Goal: Transaction & Acquisition: Purchase product/service

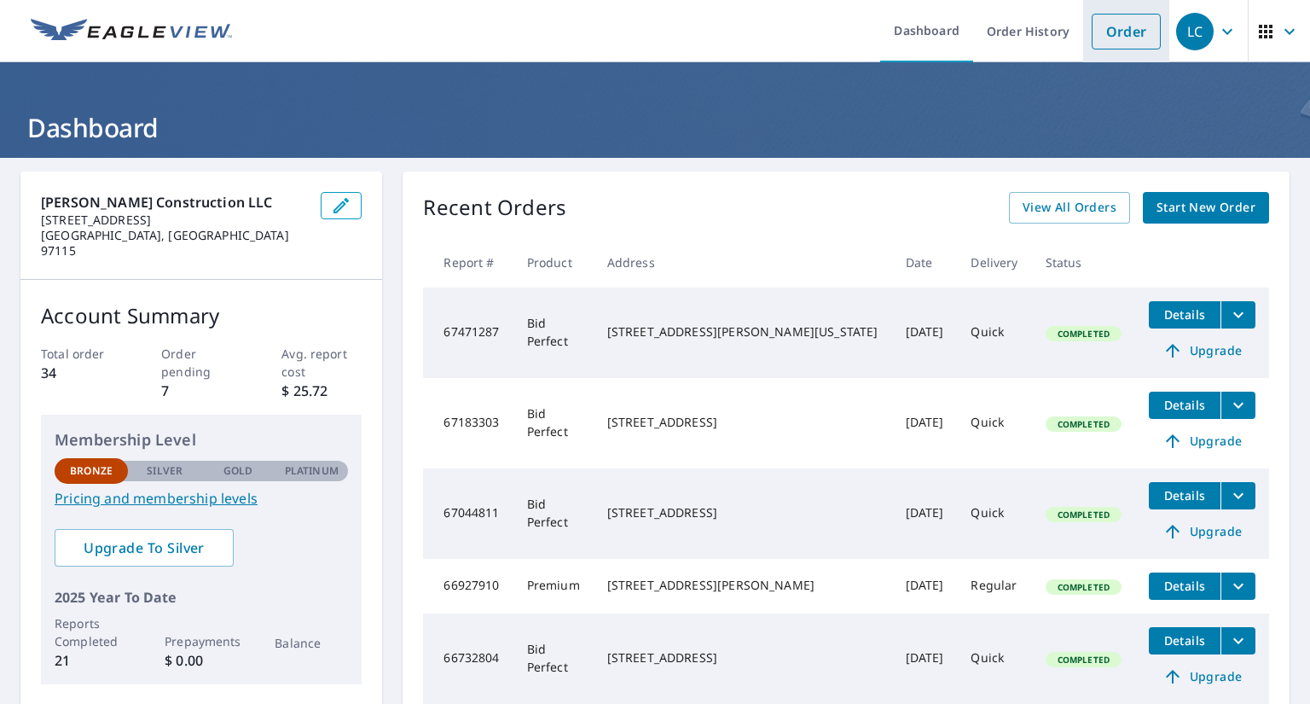
click at [1097, 32] on link "Order" at bounding box center [1126, 32] width 69 height 36
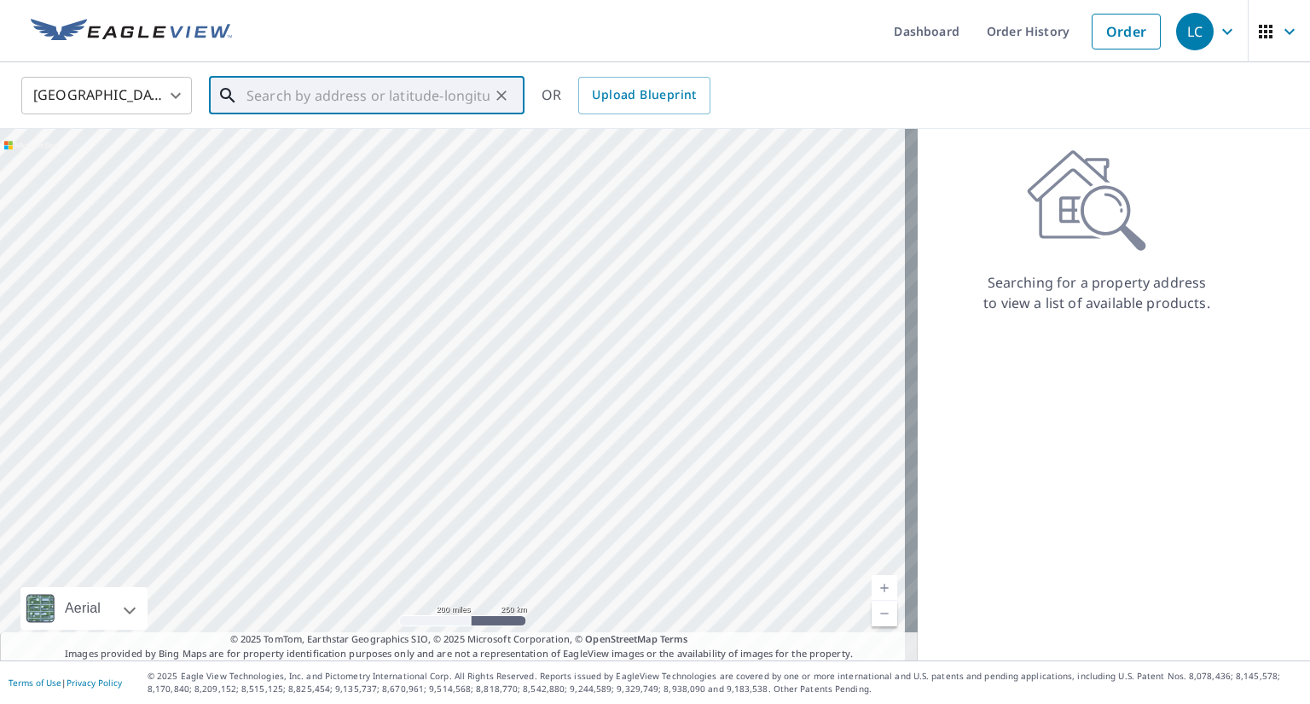
click at [297, 98] on input "text" at bounding box center [368, 96] width 243 height 48
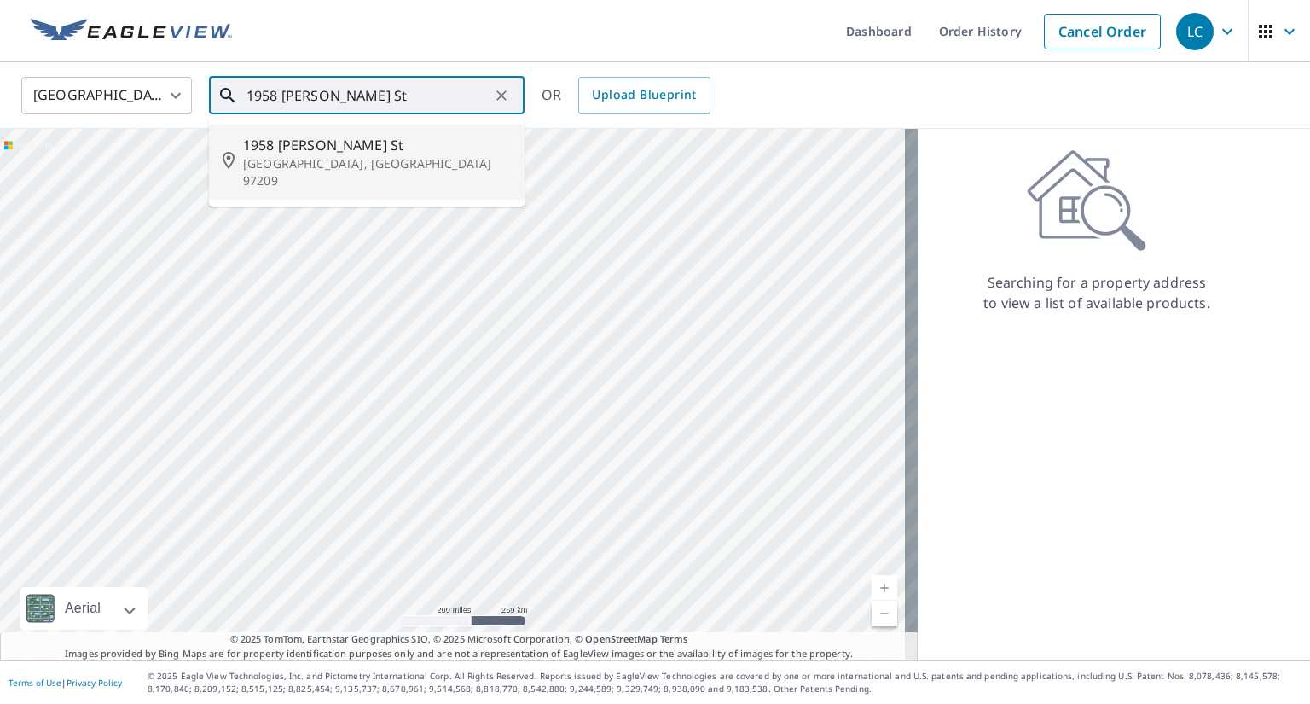
click at [286, 151] on span "1958 [PERSON_NAME] St" at bounding box center [377, 145] width 268 height 20
type input "[STREET_ADDRESS][PERSON_NAME]"
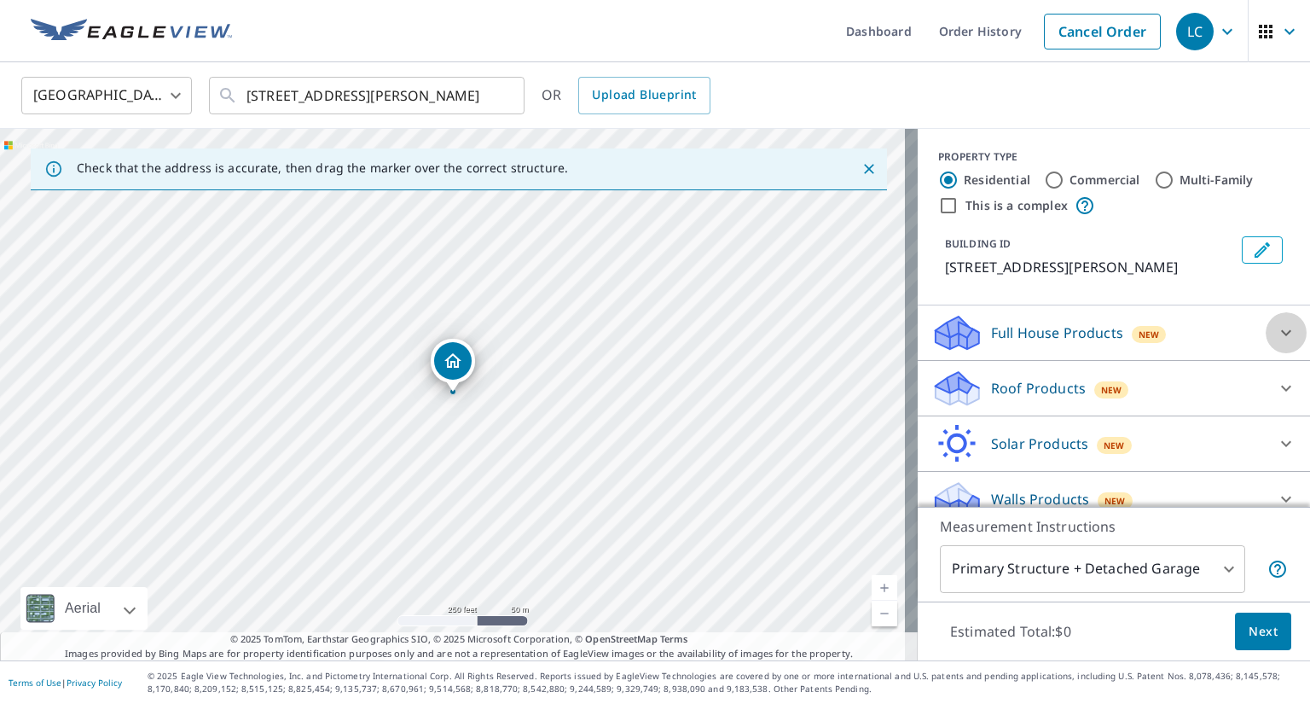
click at [1276, 331] on icon at bounding box center [1286, 332] width 20 height 20
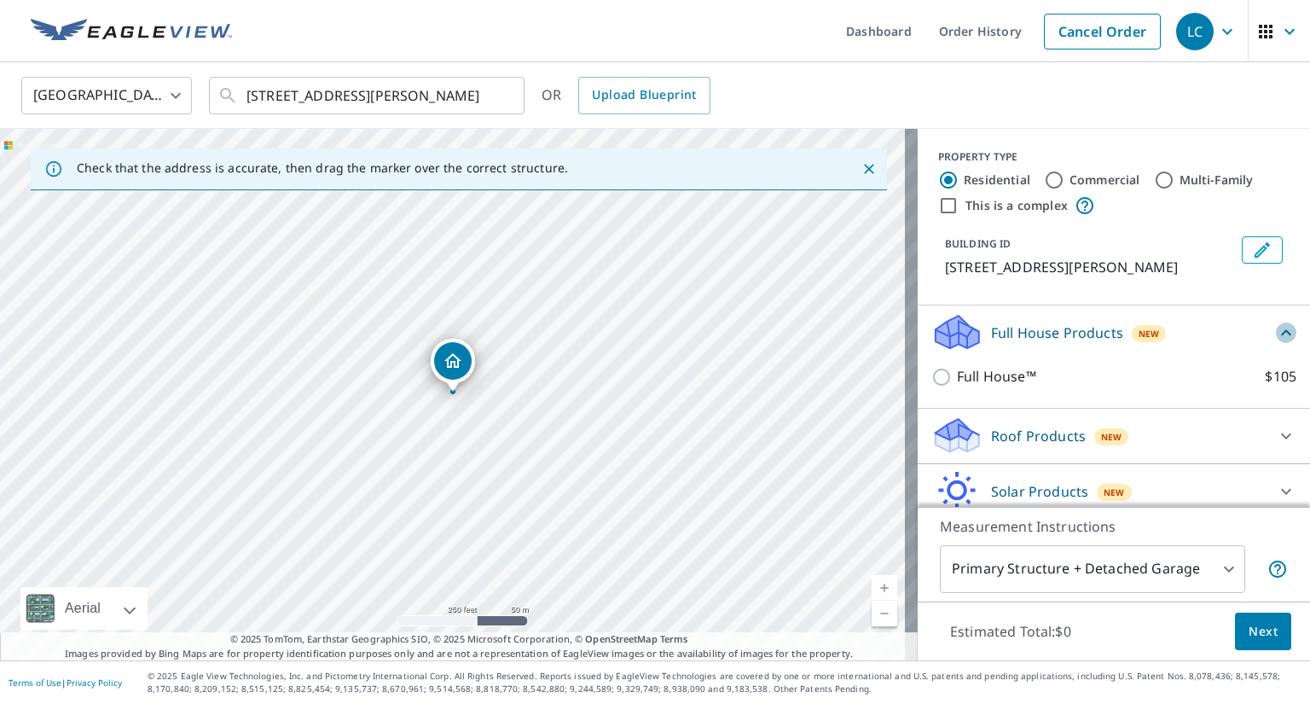
click at [1281, 331] on icon at bounding box center [1286, 332] width 10 height 6
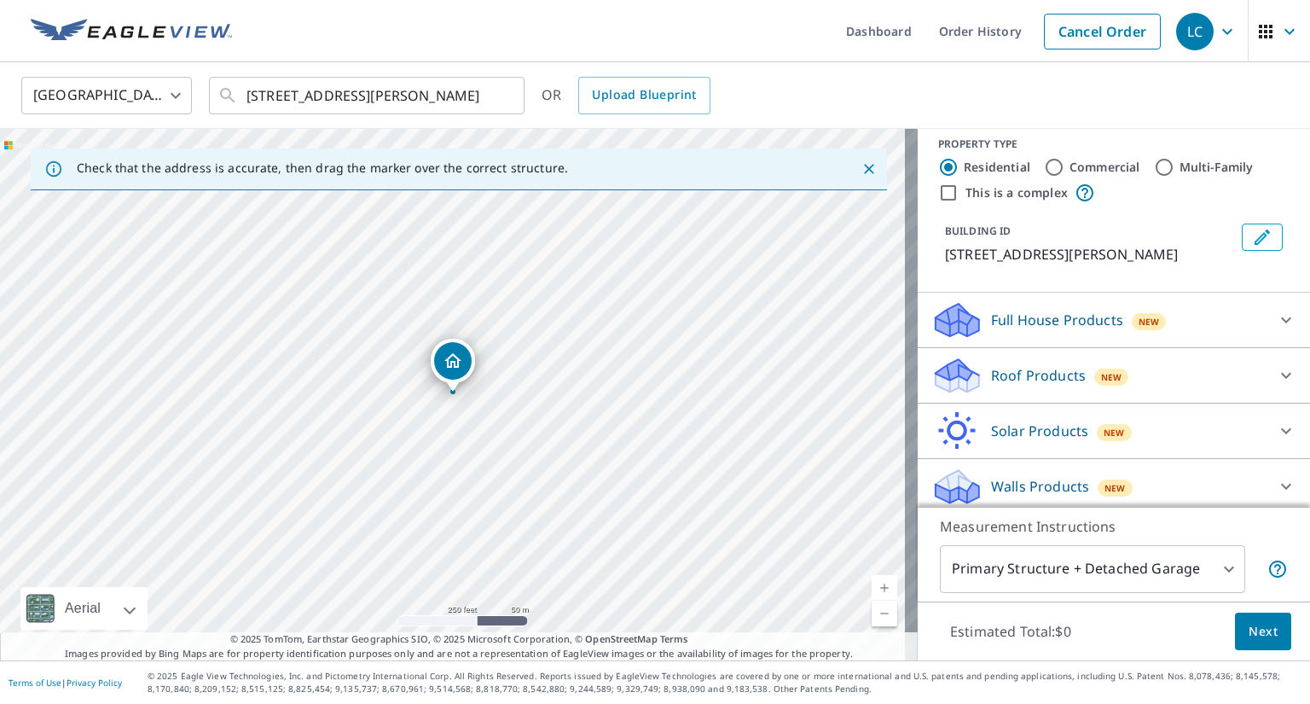
scroll to position [19, 0]
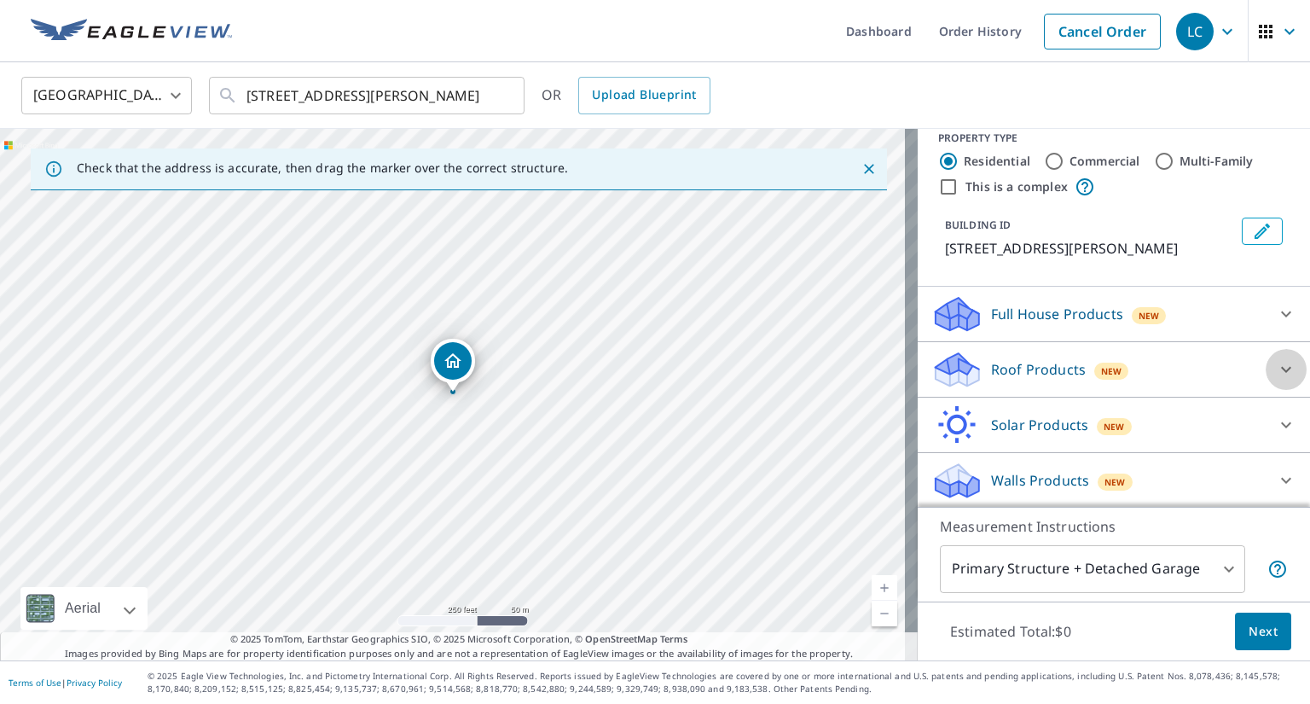
click at [1276, 363] on icon at bounding box center [1286, 369] width 20 height 20
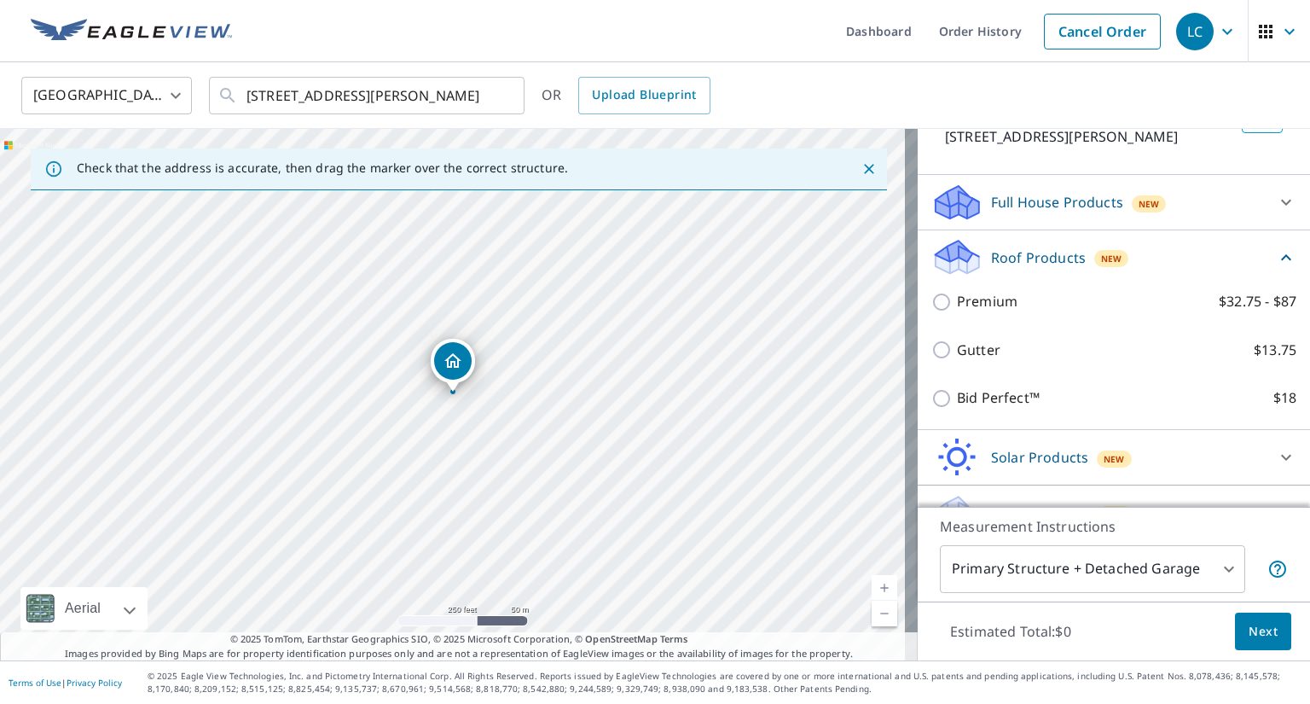
scroll to position [0, 0]
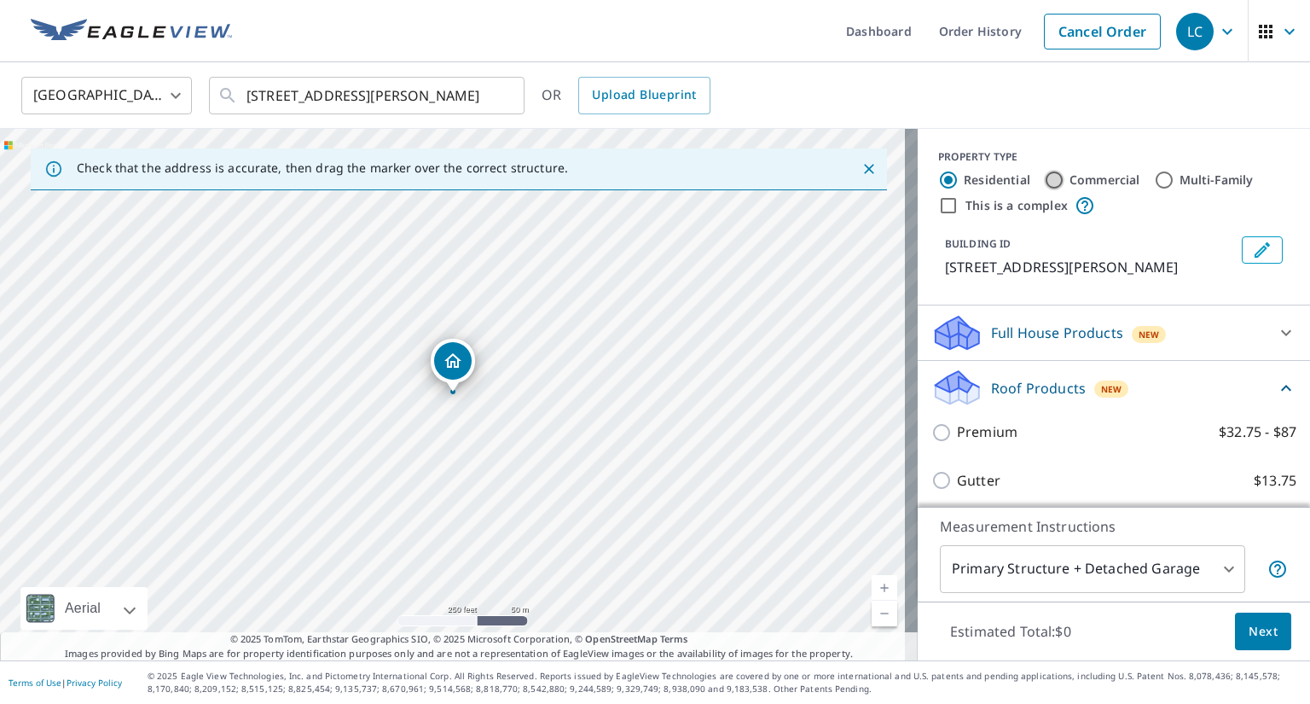
click at [1044, 177] on input "Commercial" at bounding box center [1054, 180] width 20 height 20
radio input "true"
type input "4"
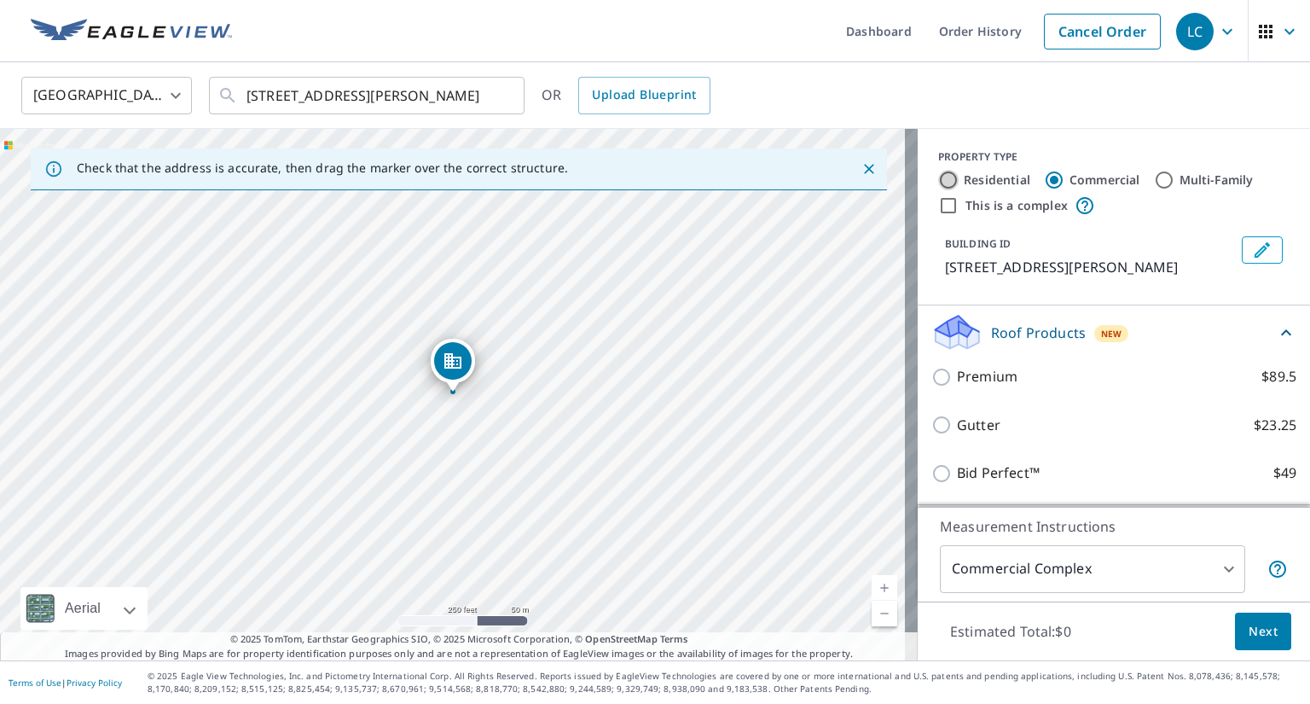
click at [938, 181] on input "Residential" at bounding box center [948, 180] width 20 height 20
radio input "true"
type input "1"
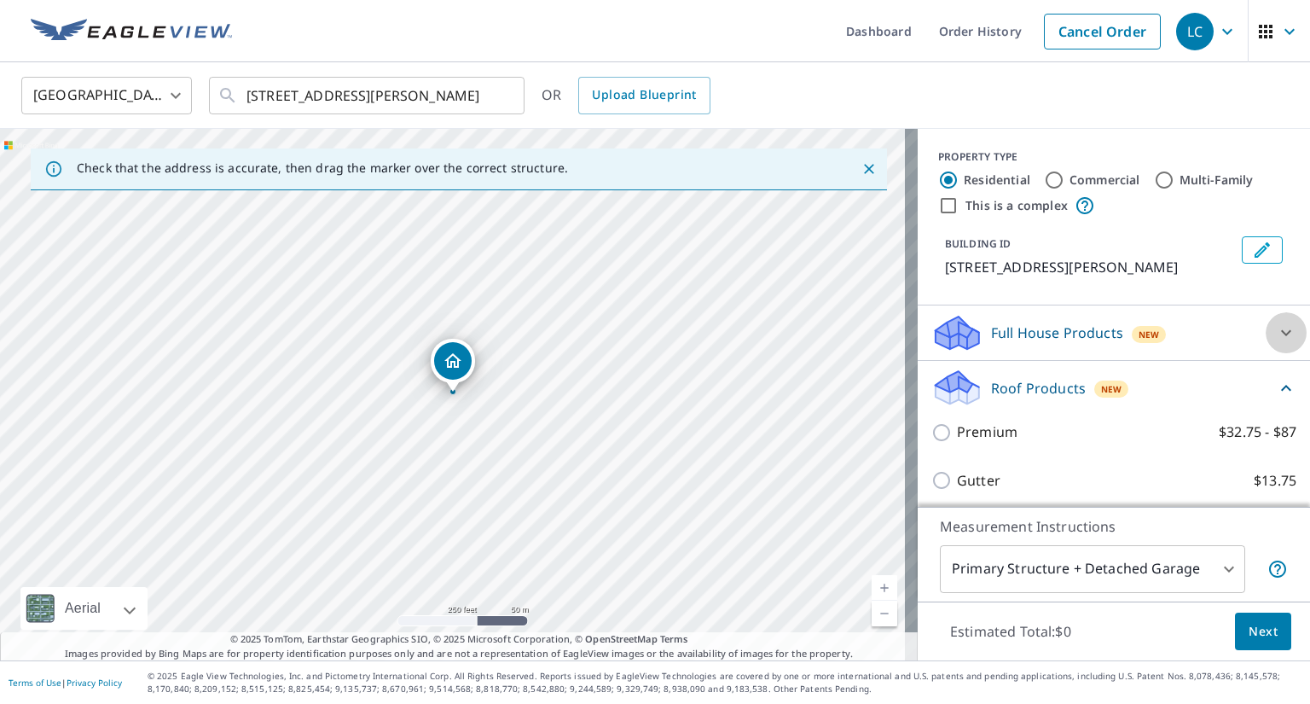
click at [1281, 330] on icon at bounding box center [1286, 333] width 10 height 6
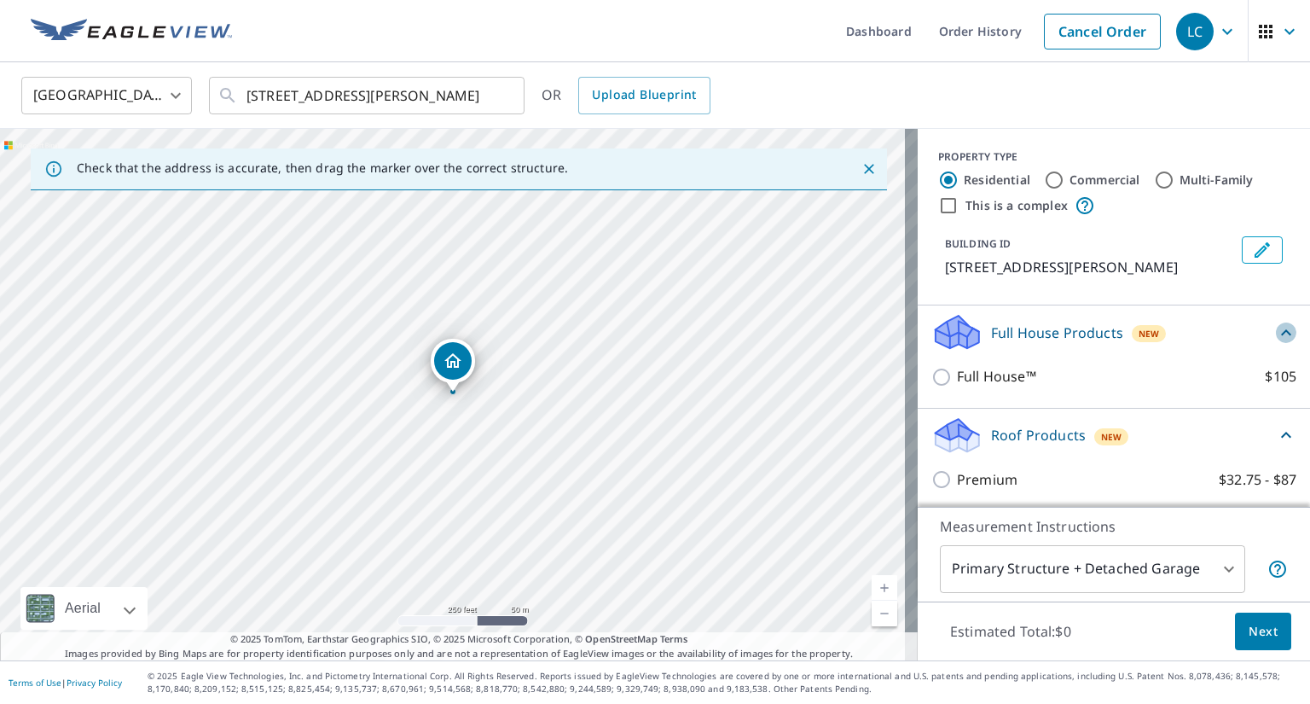
click at [1276, 330] on icon at bounding box center [1286, 332] width 20 height 20
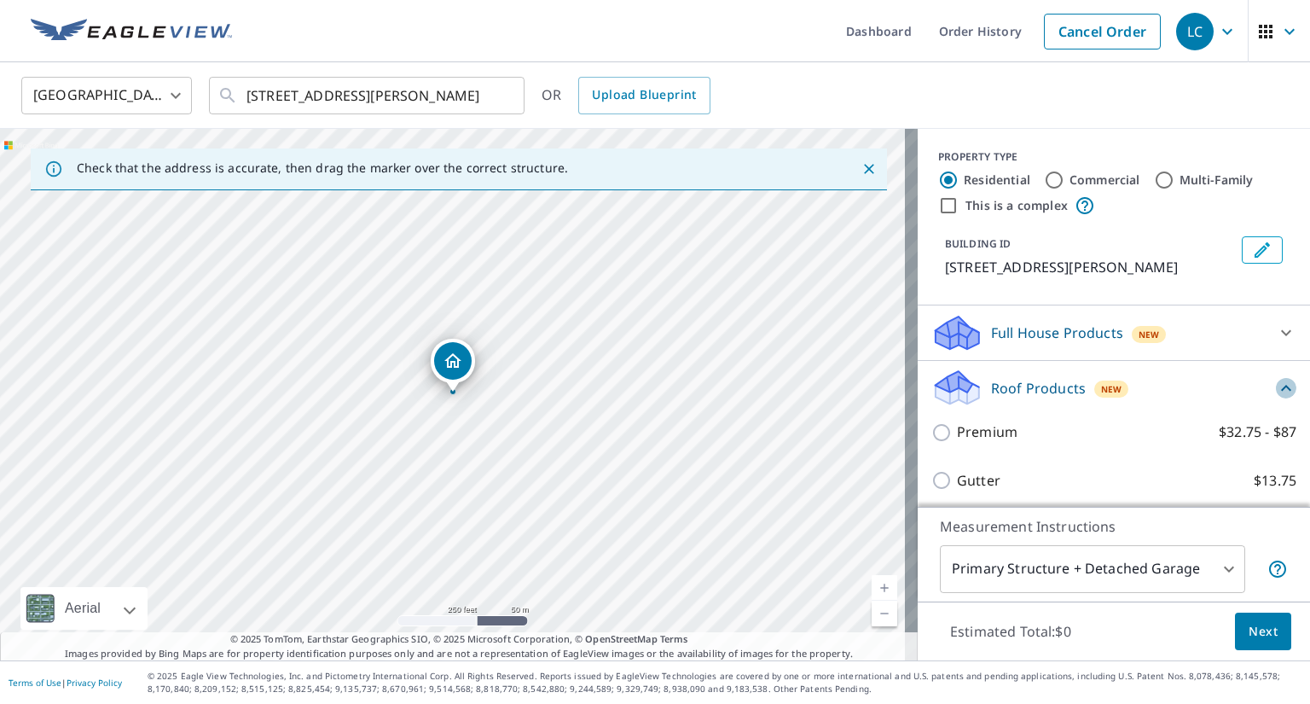
click at [1276, 391] on icon at bounding box center [1286, 388] width 20 height 20
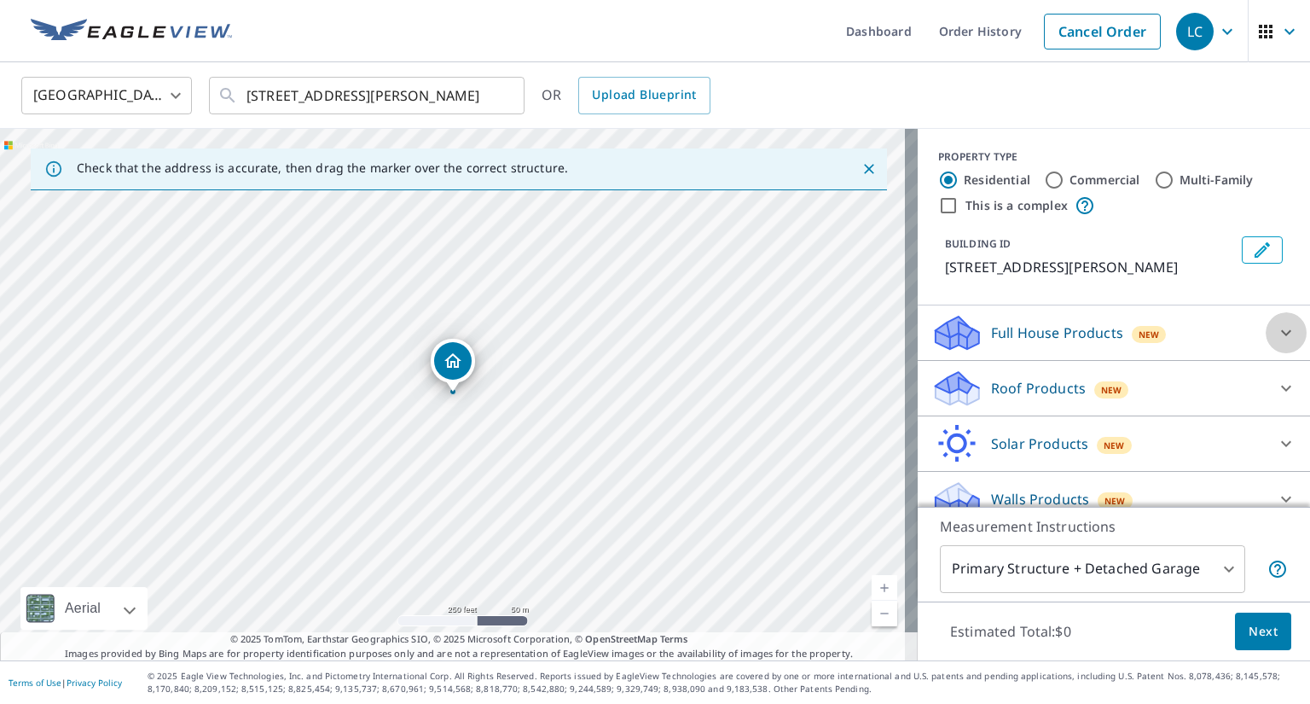
click at [1276, 329] on icon at bounding box center [1286, 332] width 20 height 20
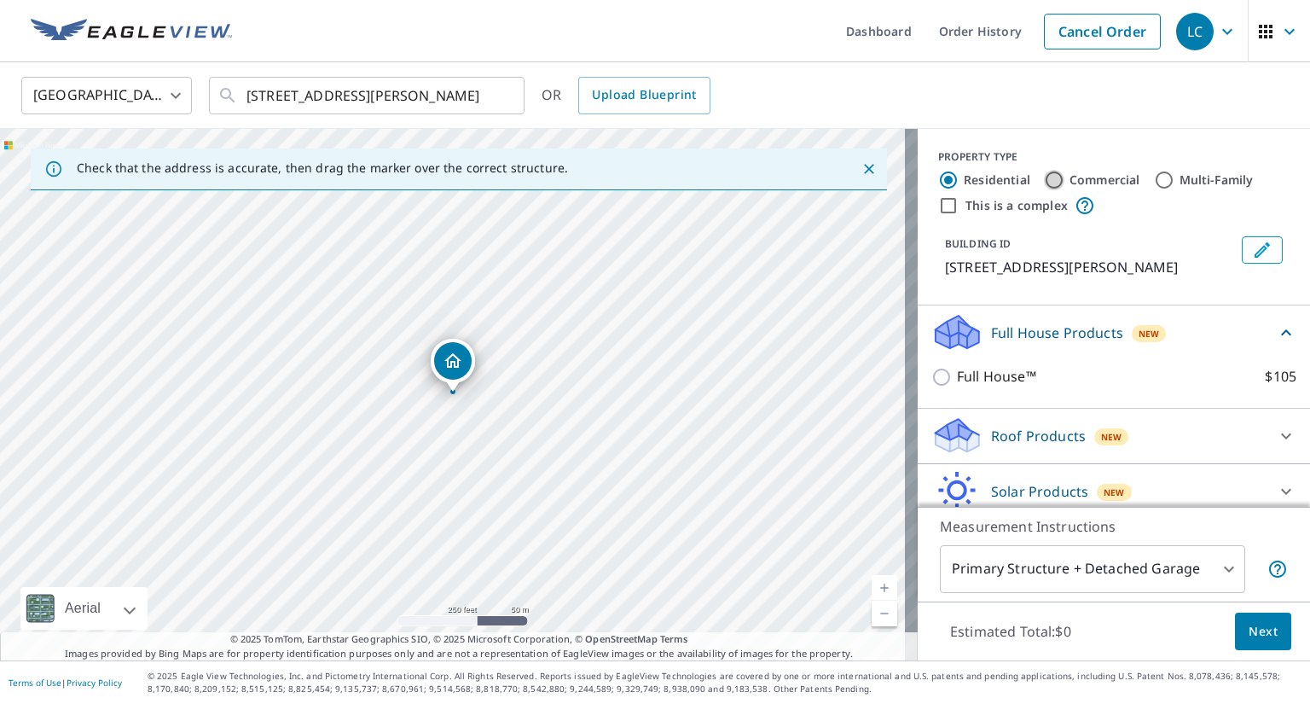
click at [1044, 176] on input "Commercial" at bounding box center [1054, 180] width 20 height 20
radio input "true"
type input "4"
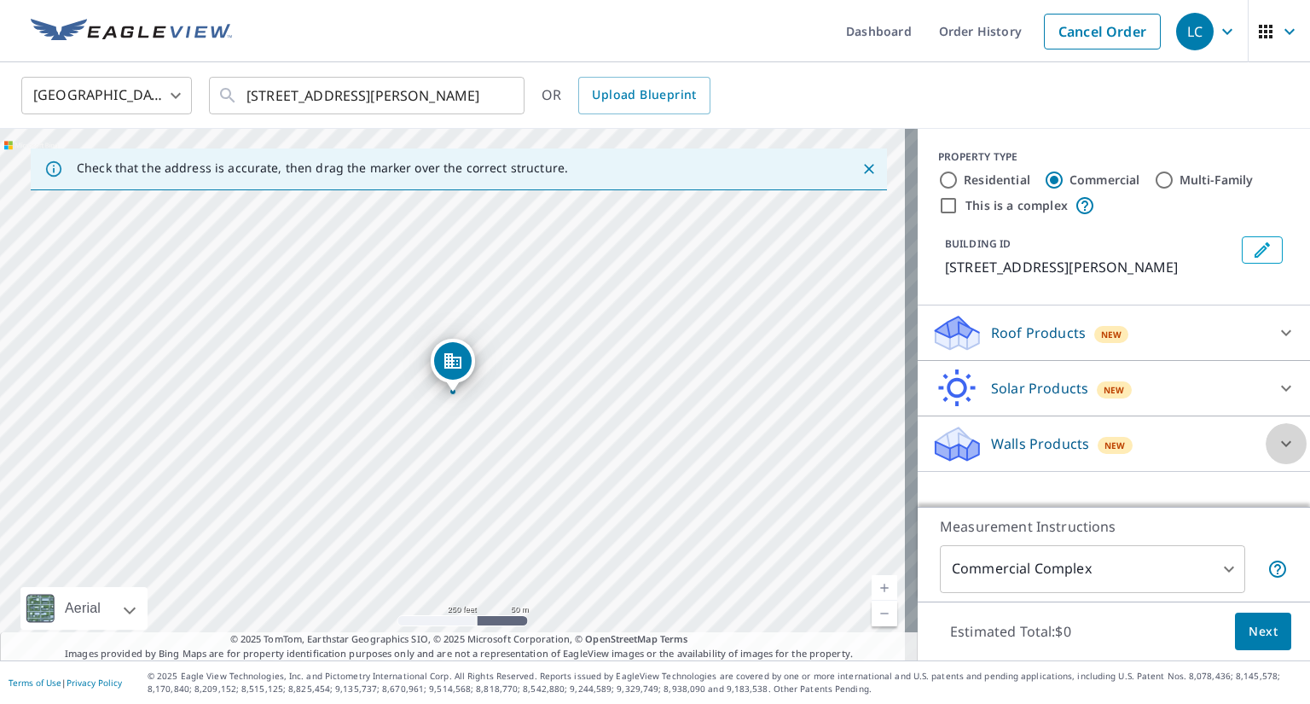
click at [1277, 445] on icon at bounding box center [1286, 443] width 20 height 20
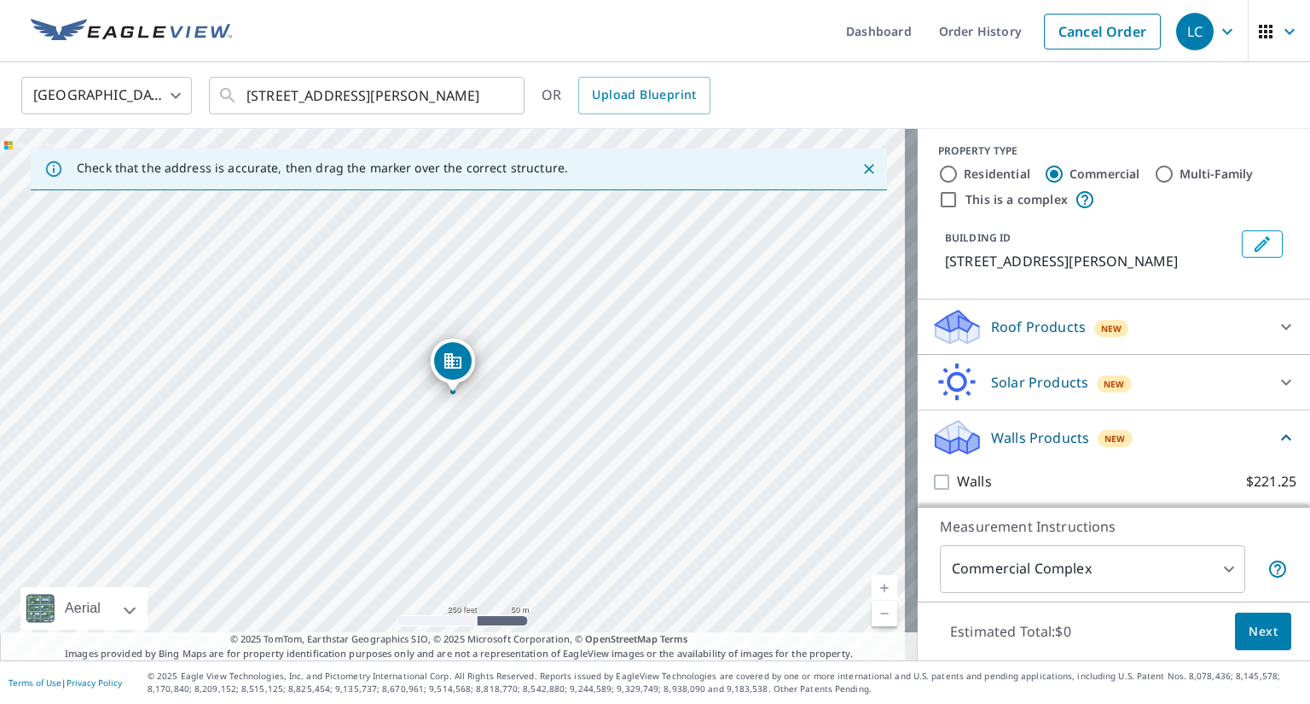
scroll to position [12, 0]
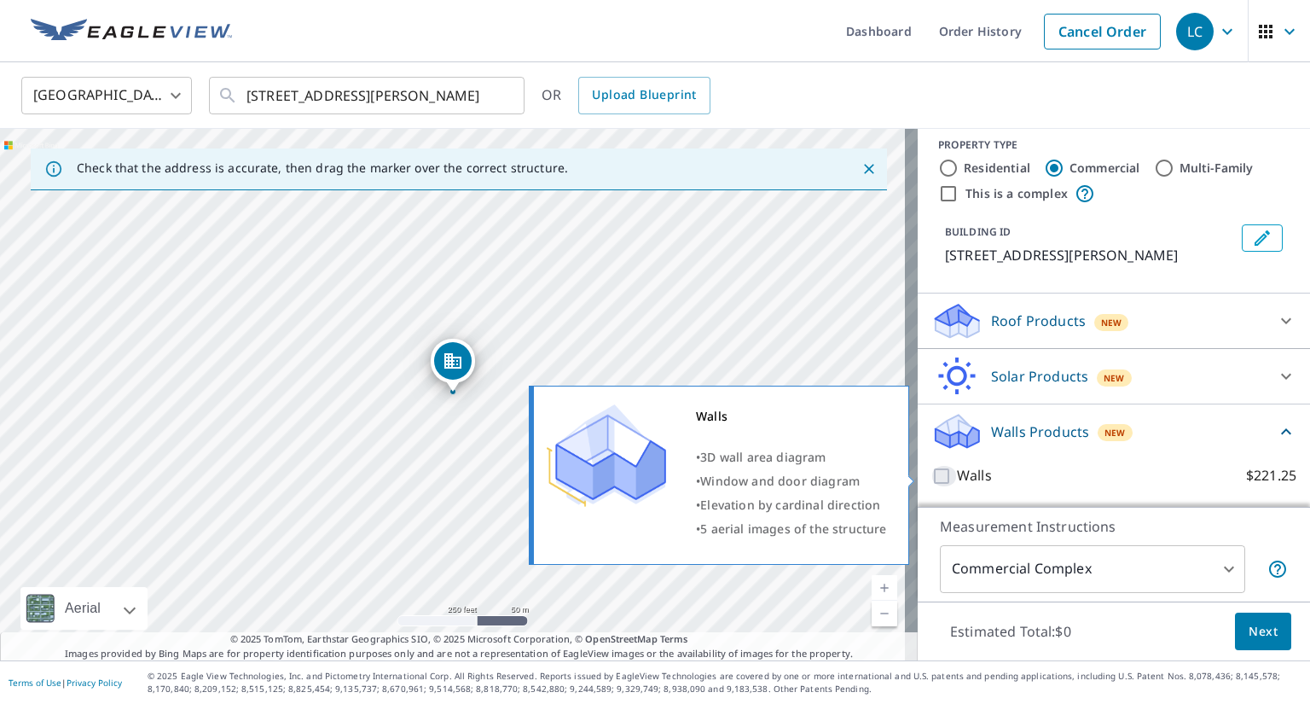
click at [932, 473] on input "Walls $221.25" at bounding box center [945, 476] width 26 height 20
checkbox input "true"
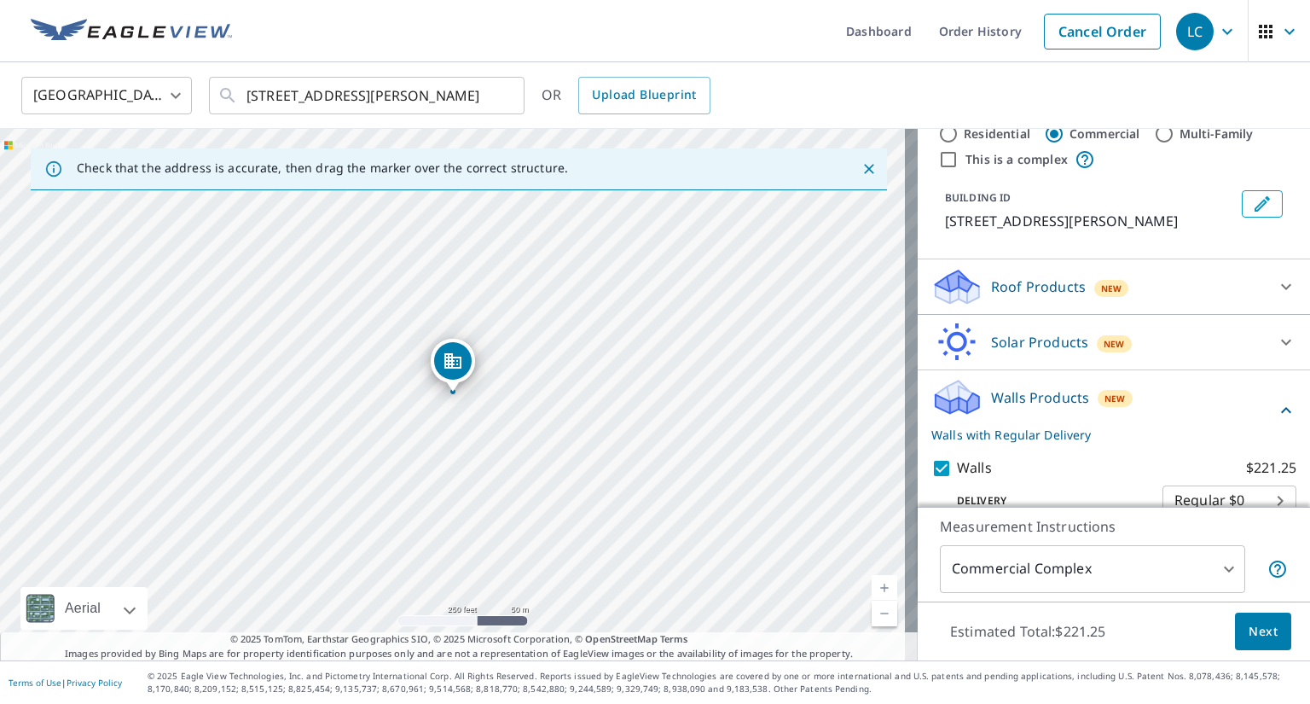
scroll to position [76, 0]
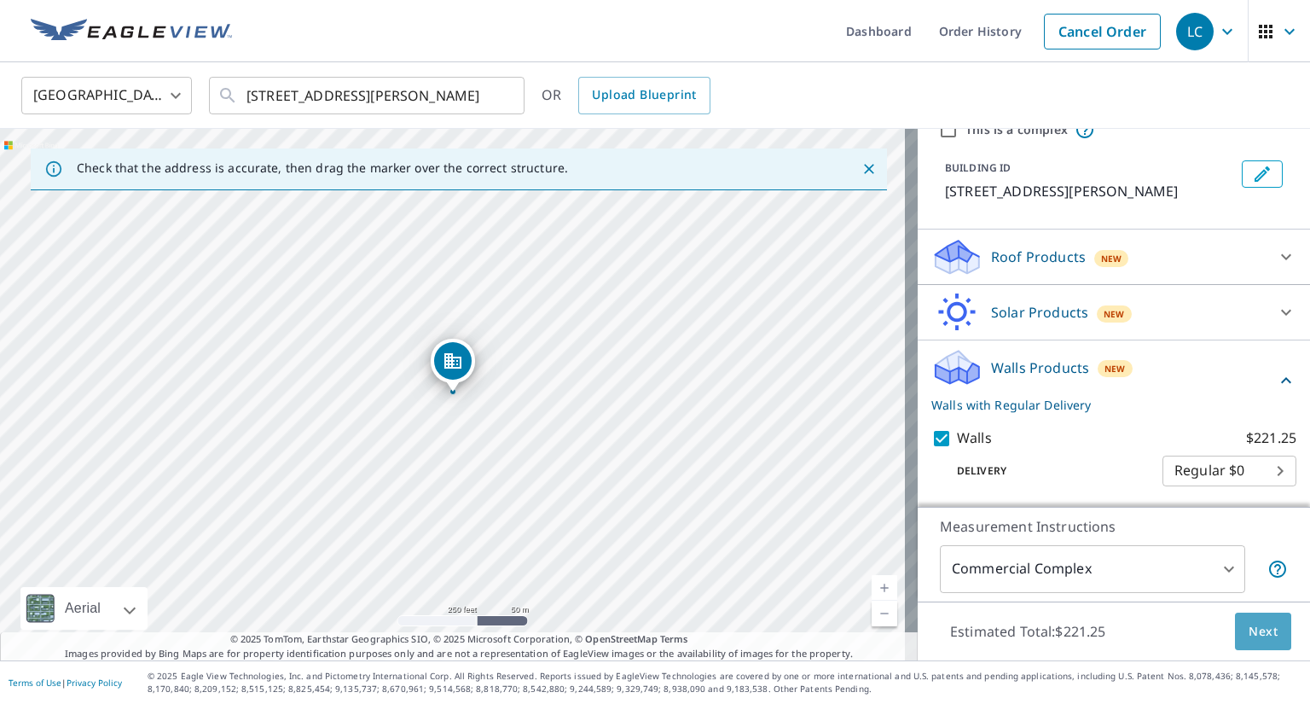
click at [1251, 630] on span "Next" at bounding box center [1263, 631] width 29 height 21
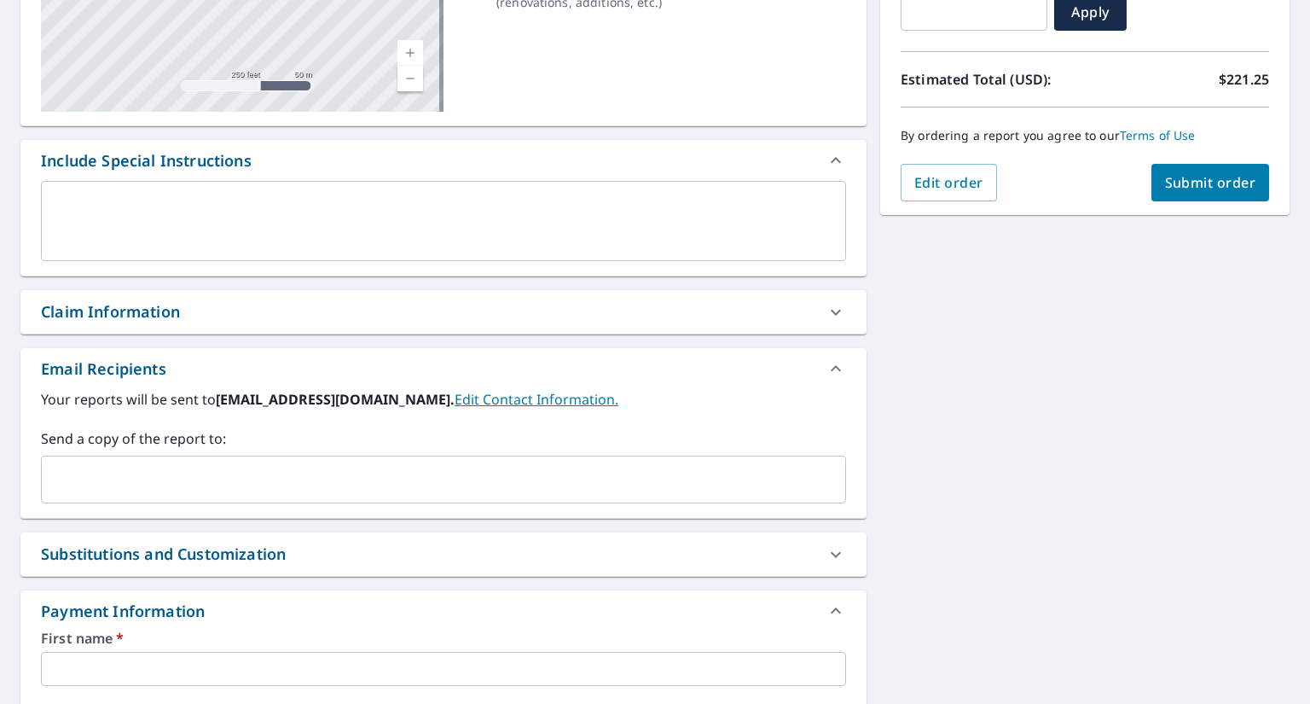
scroll to position [341, 0]
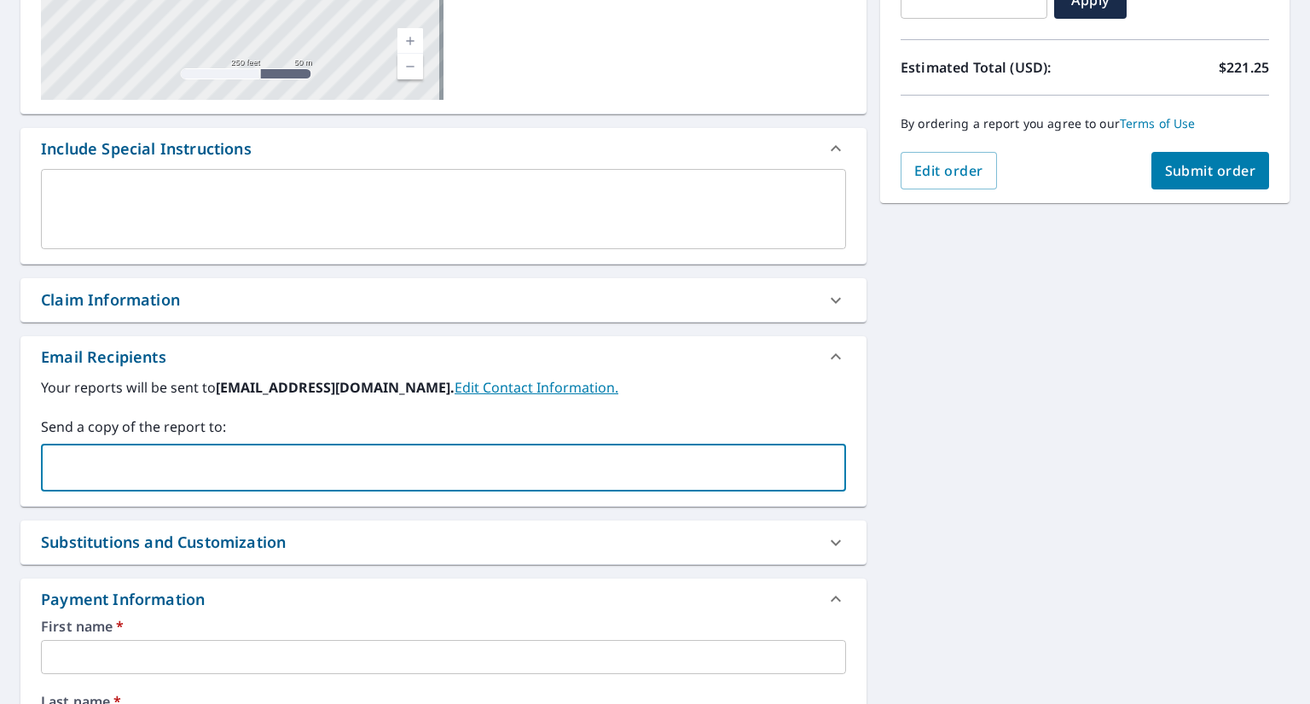
click at [447, 464] on input "text" at bounding box center [431, 467] width 764 height 32
type input "[EMAIL_ADDRESS][DOMAIN_NAME]"
type input "[PERSON_NAME]"
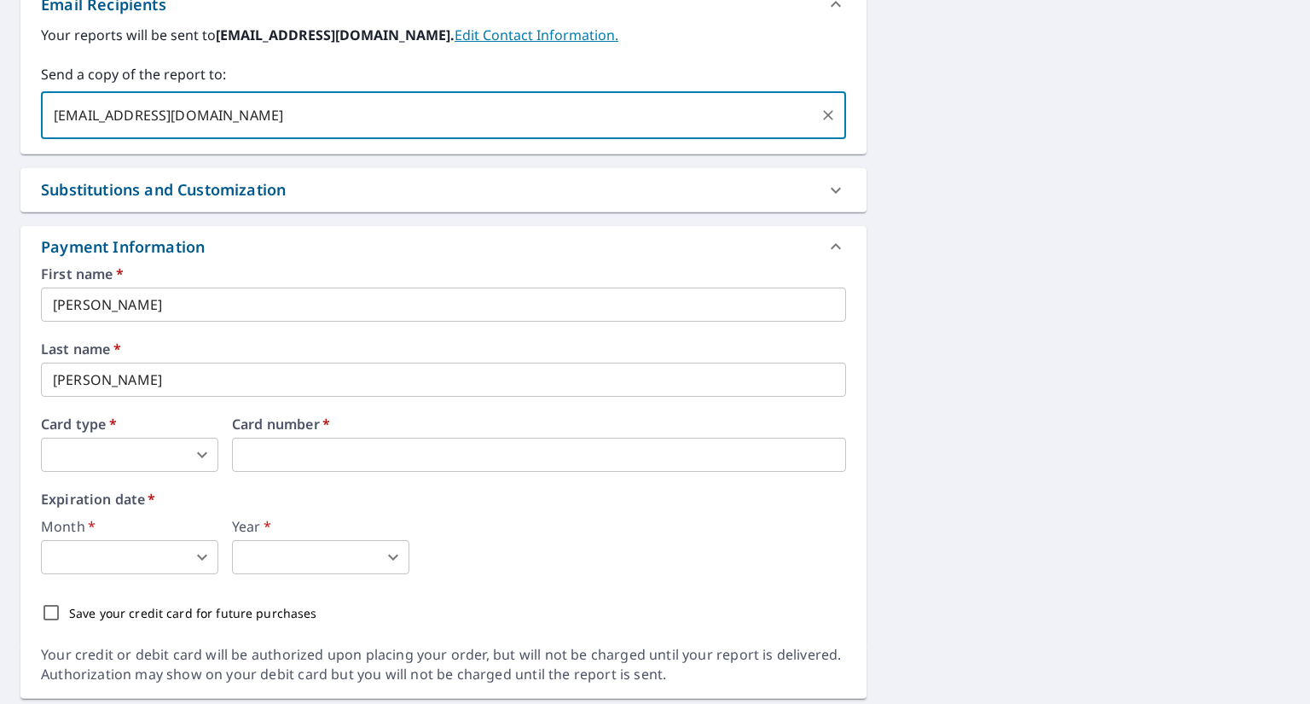
scroll to position [739, 0]
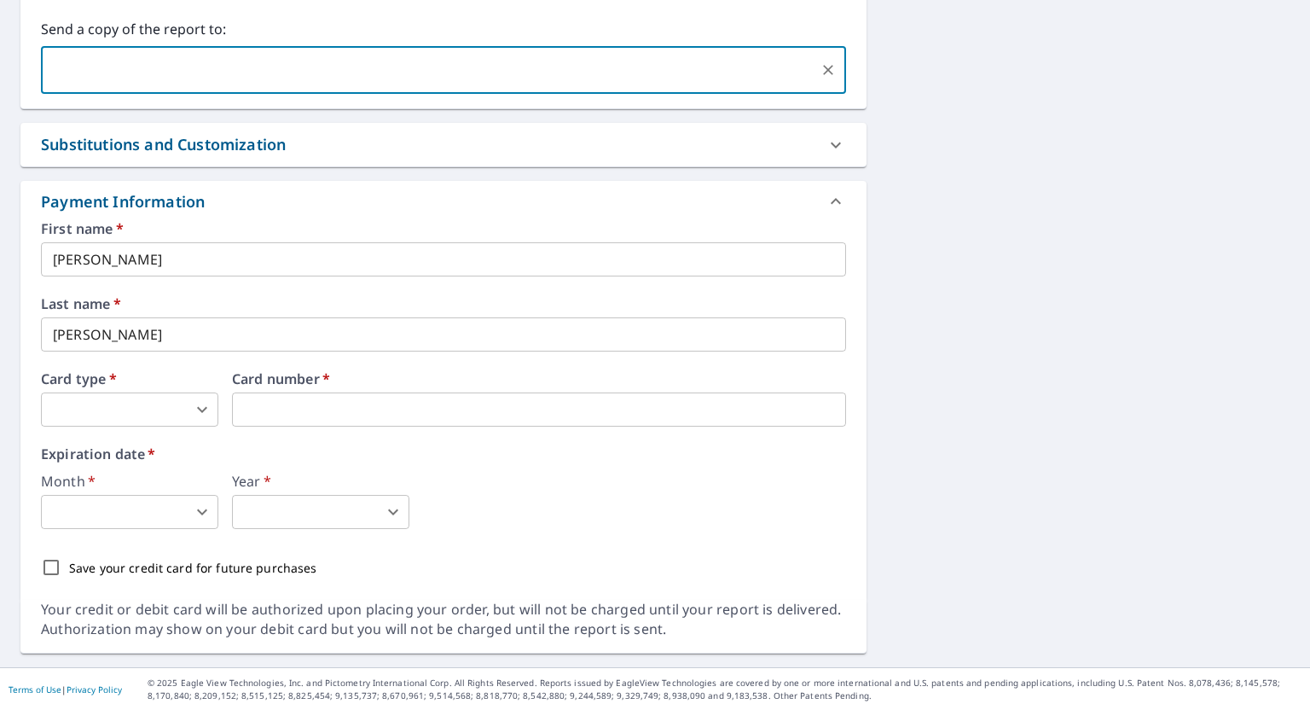
click at [204, 412] on body "LC LC Dashboard Order History Cancel Order LC Dashboard / Finalize Order Finali…" at bounding box center [655, 352] width 1310 height 704
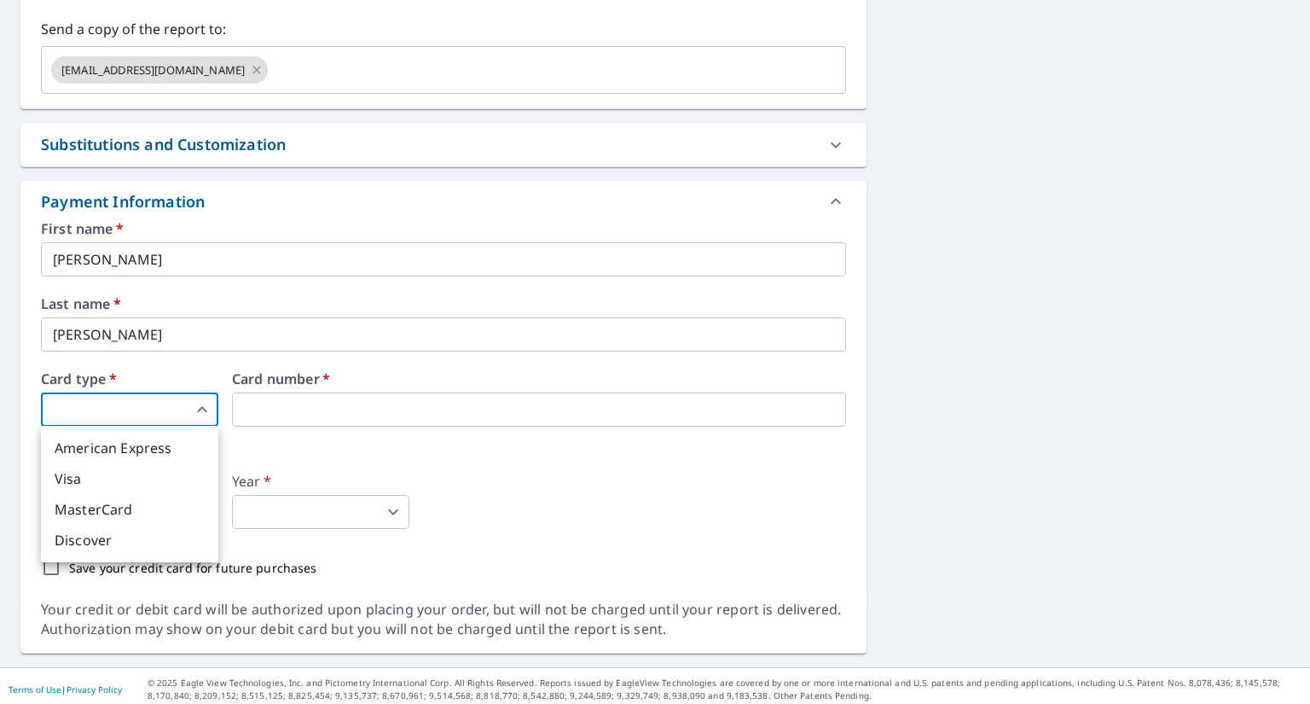
click at [95, 477] on li "Visa" at bounding box center [129, 478] width 177 height 31
type input "2"
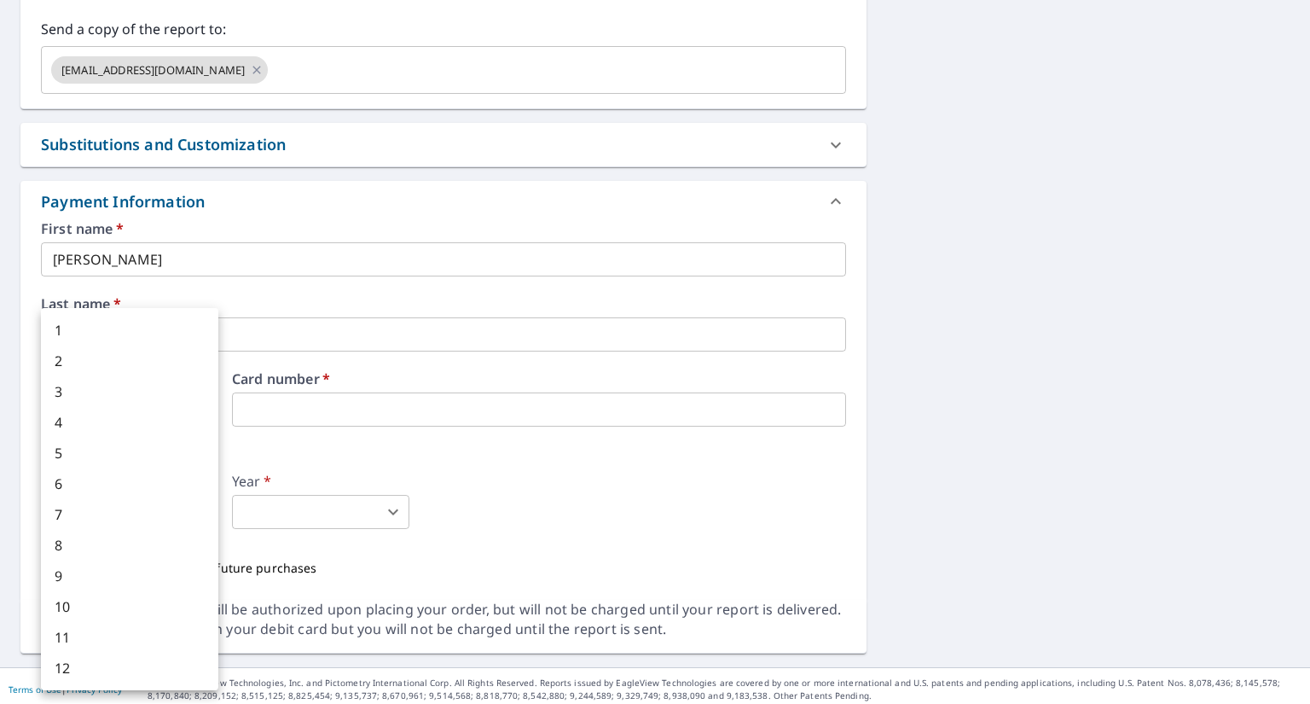
click at [198, 509] on body "LC LC Dashboard Order History Cancel Order LC Dashboard / Finalize Order Finali…" at bounding box center [655, 352] width 1310 height 704
click at [113, 517] on li "7" at bounding box center [129, 514] width 177 height 31
type input "7"
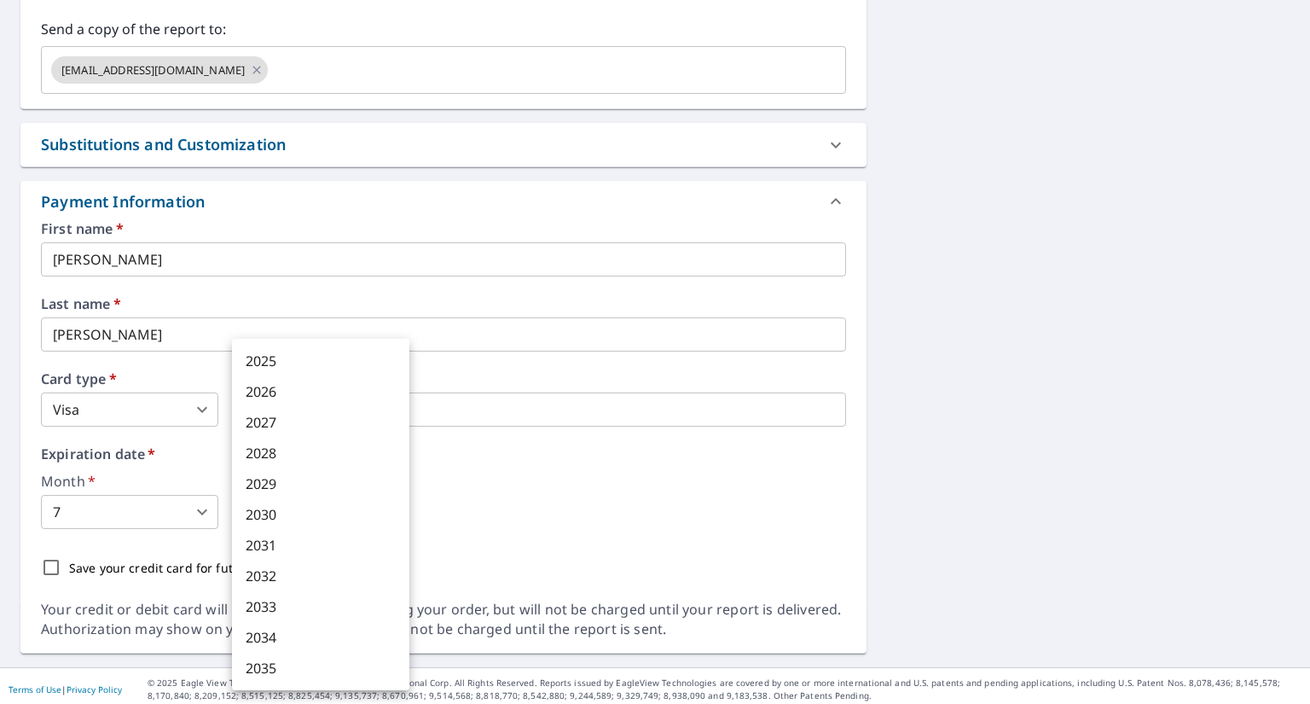
click at [396, 509] on body "LC LC Dashboard Order History Cancel Order LC Dashboard / Finalize Order Finali…" at bounding box center [655, 352] width 1310 height 704
click at [291, 394] on li "2026" at bounding box center [320, 391] width 177 height 31
type input "2026"
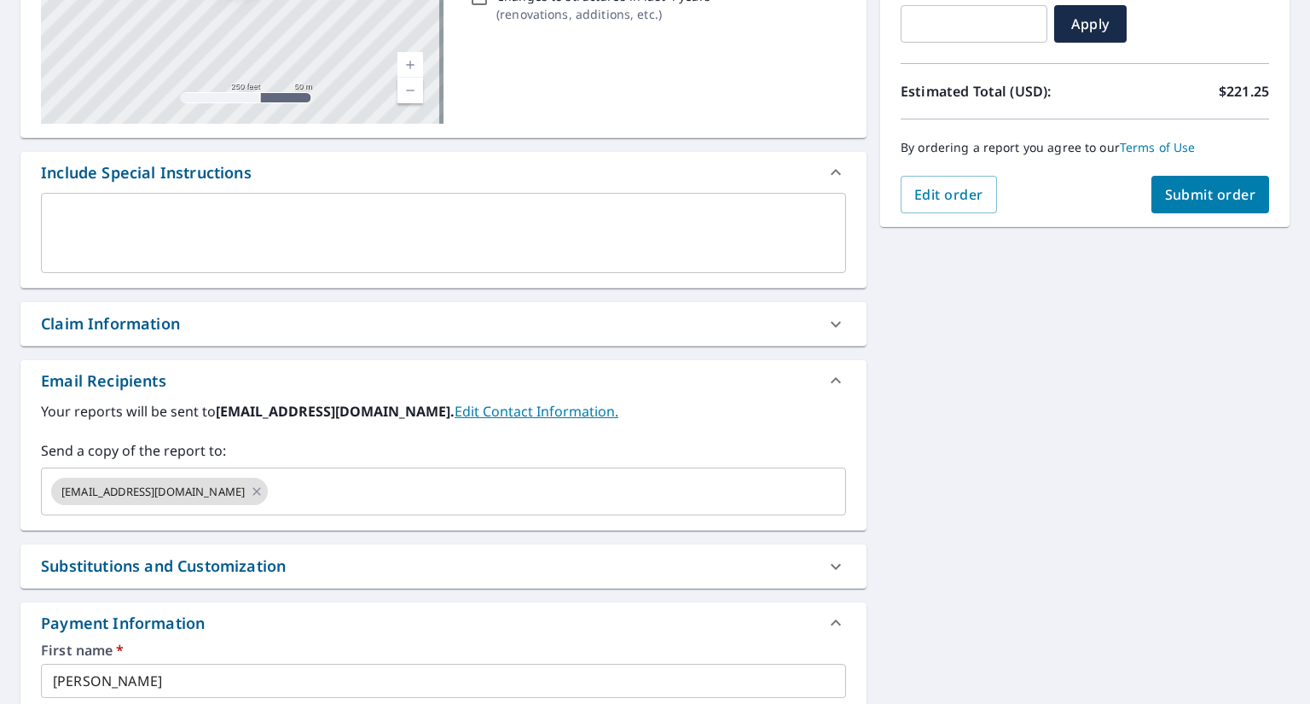
scroll to position [238, 0]
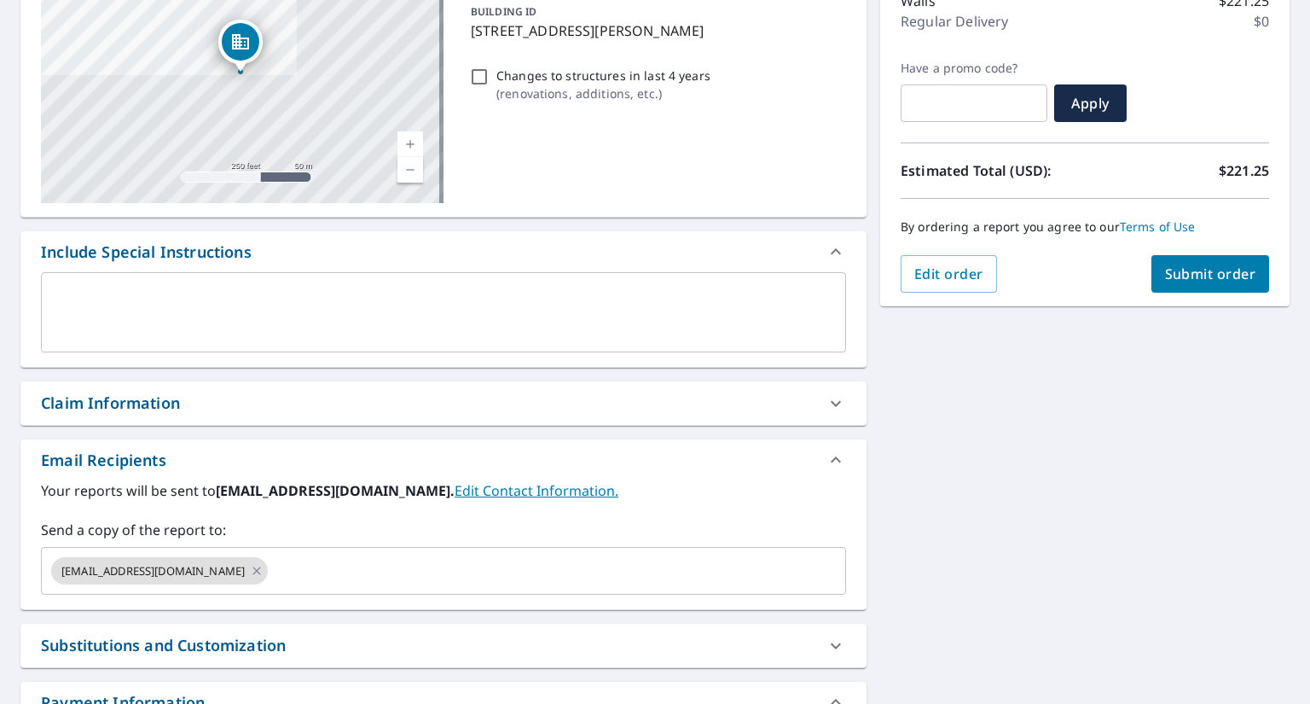
click at [1206, 273] on span "Submit order" at bounding box center [1210, 273] width 91 height 19
